Goal: Task Accomplishment & Management: Manage account settings

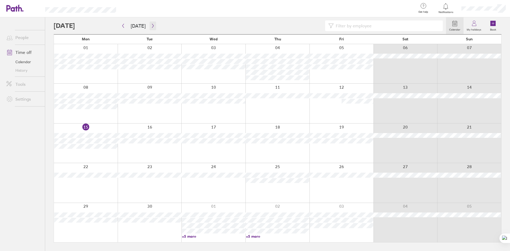
click at [152, 26] on icon "button" at bounding box center [153, 26] width 4 height 4
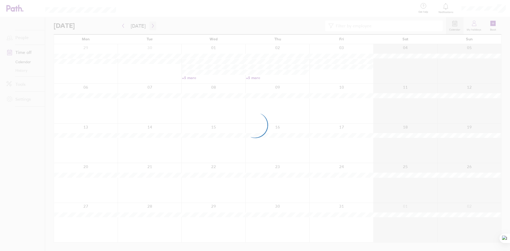
click at [152, 26] on div at bounding box center [255, 125] width 510 height 251
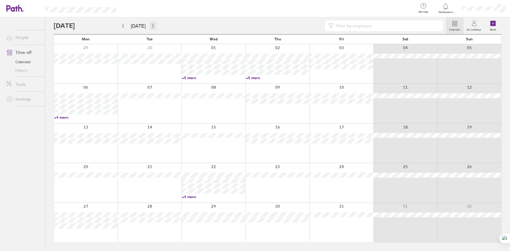
click at [152, 26] on icon "button" at bounding box center [153, 26] width 4 height 4
click at [155, 27] on div at bounding box center [250, 25] width 392 height 11
click at [153, 27] on icon "button" at bounding box center [153, 26] width 4 height 4
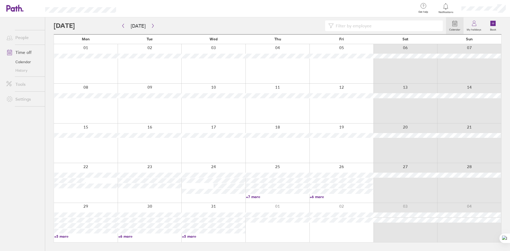
click at [254, 197] on link "+7 more" at bounding box center [277, 196] width 63 height 5
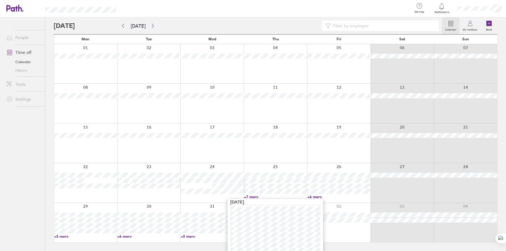
scroll to position [15, 0]
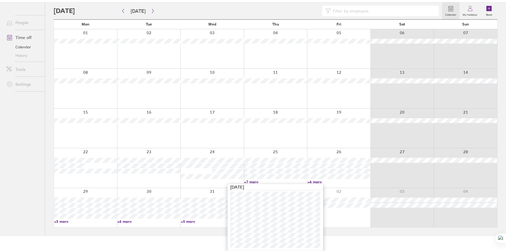
click at [142, 230] on main "[DATE] [DATE] Mon Tue Wed Thu Fri Sat Sun 01 02 03 04 05 06 07 08 09 10 11 12 1…" at bounding box center [276, 119] width 444 height 234
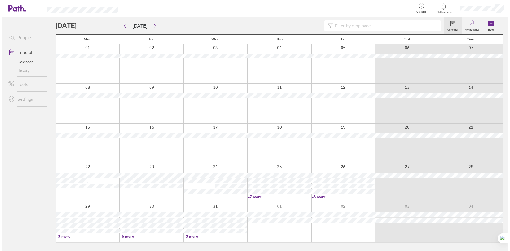
scroll to position [0, 0]
click at [151, 26] on icon "button" at bounding box center [153, 26] width 4 height 4
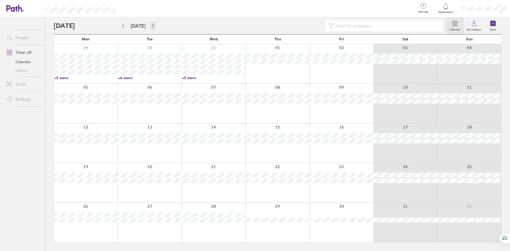
click at [154, 26] on button "button" at bounding box center [152, 26] width 7 height 9
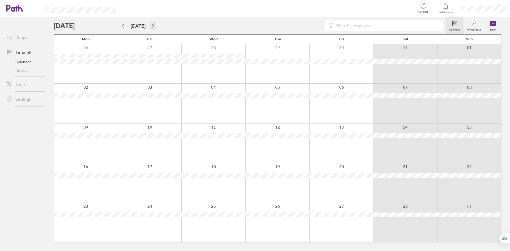
click at [152, 24] on icon "button" at bounding box center [153, 26] width 4 height 4
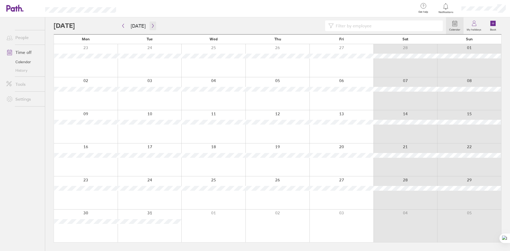
click at [151, 23] on button "button" at bounding box center [152, 26] width 7 height 9
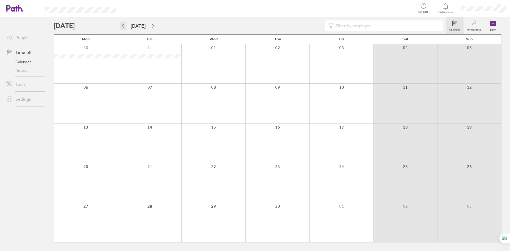
click at [122, 22] on button "button" at bounding box center [123, 26] width 7 height 9
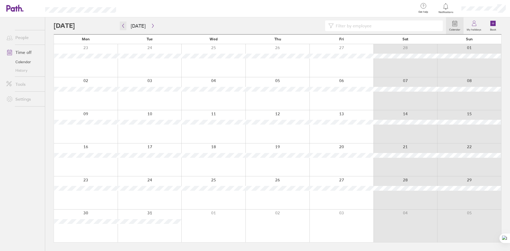
click at [122, 22] on button "button" at bounding box center [123, 26] width 7 height 9
